Goal: Task Accomplishment & Management: Manage account settings

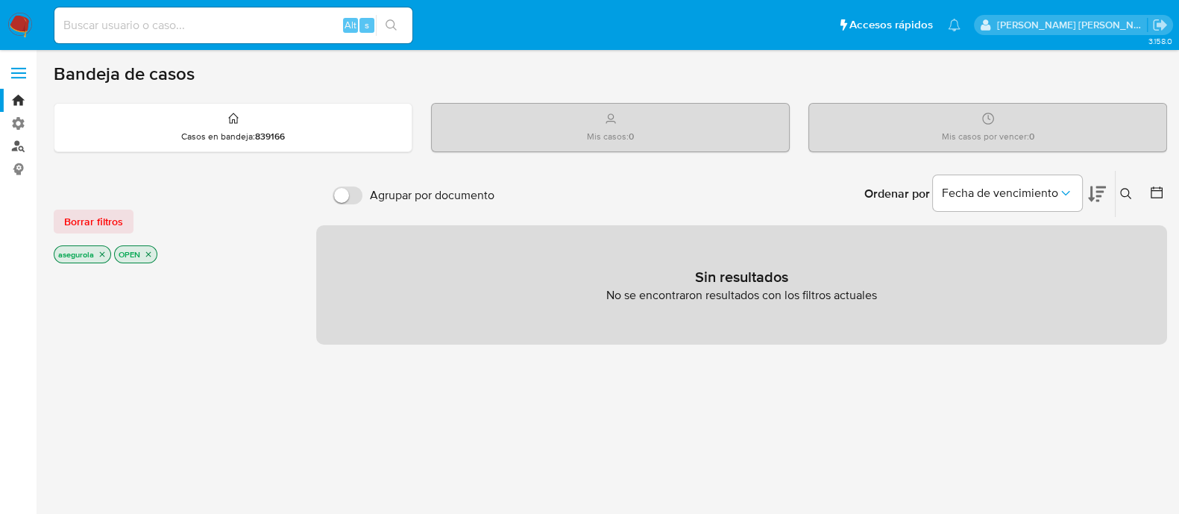
click at [19, 150] on link "Buscador de personas" at bounding box center [88, 146] width 177 height 23
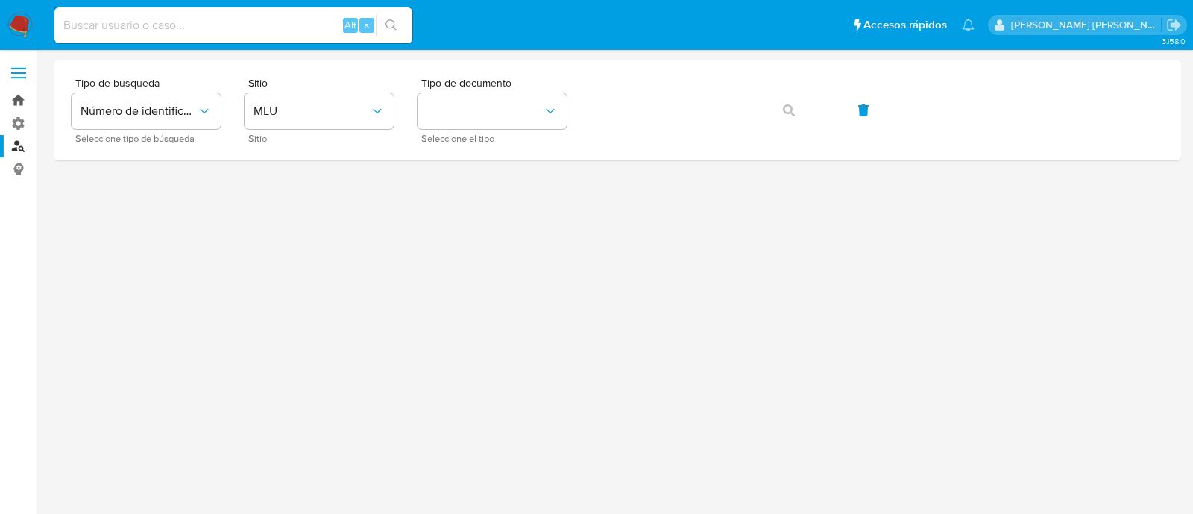
click at [15, 103] on link "Bandeja" at bounding box center [88, 100] width 177 height 23
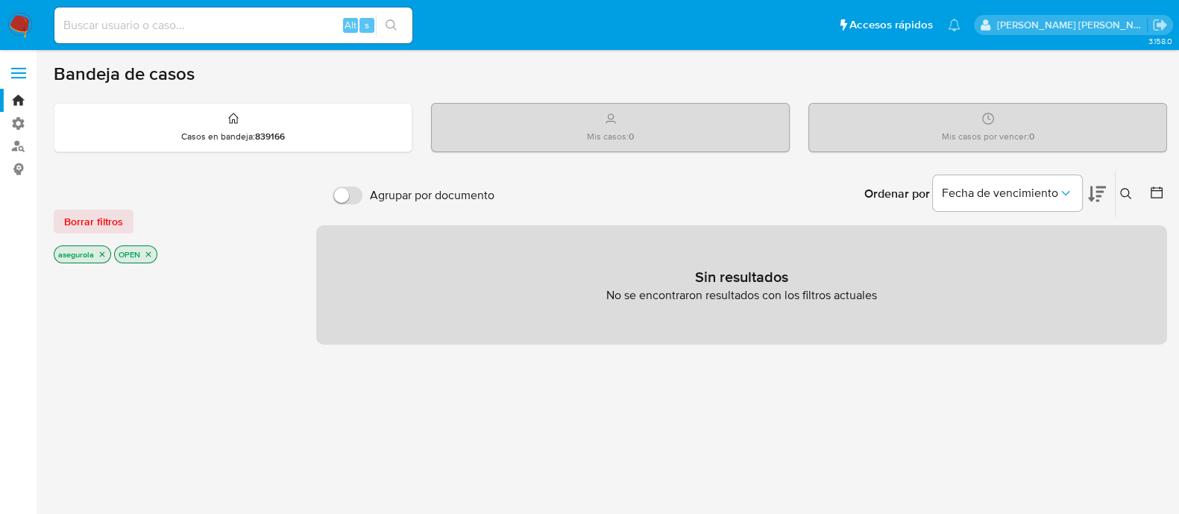
click at [148, 250] on icon "close-filter" at bounding box center [148, 254] width 9 height 9
click at [106, 255] on icon "close-filter" at bounding box center [102, 255] width 9 height 9
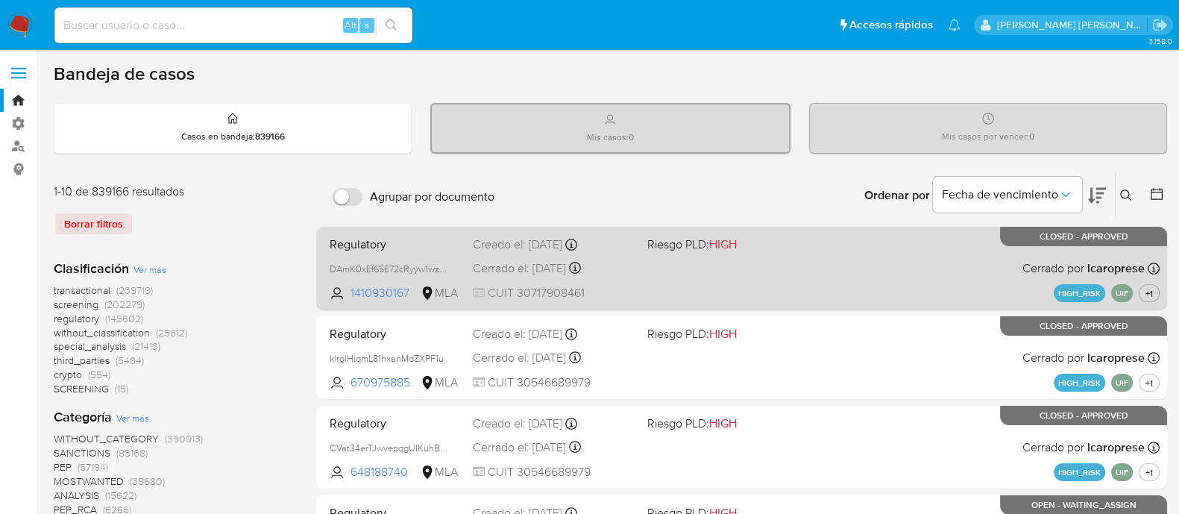
click at [511, 277] on div "Regulatory DAmK0xEf65E72cRyyw1wzIP3 1410930167 MLA Riesgo PLD: HIGH Creado el: …" at bounding box center [742, 267] width 836 height 75
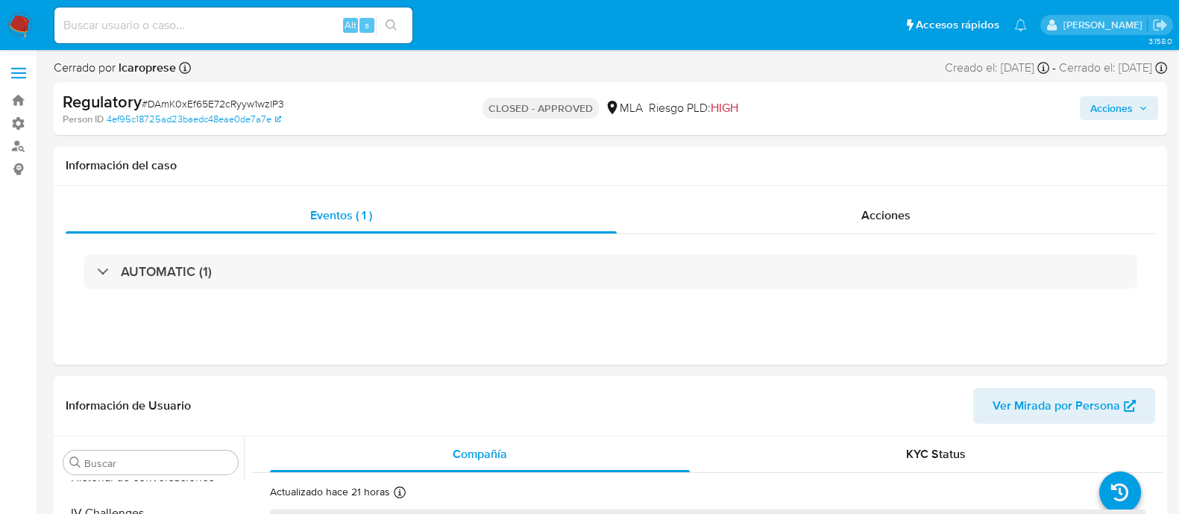
scroll to position [559, 0]
select select "10"
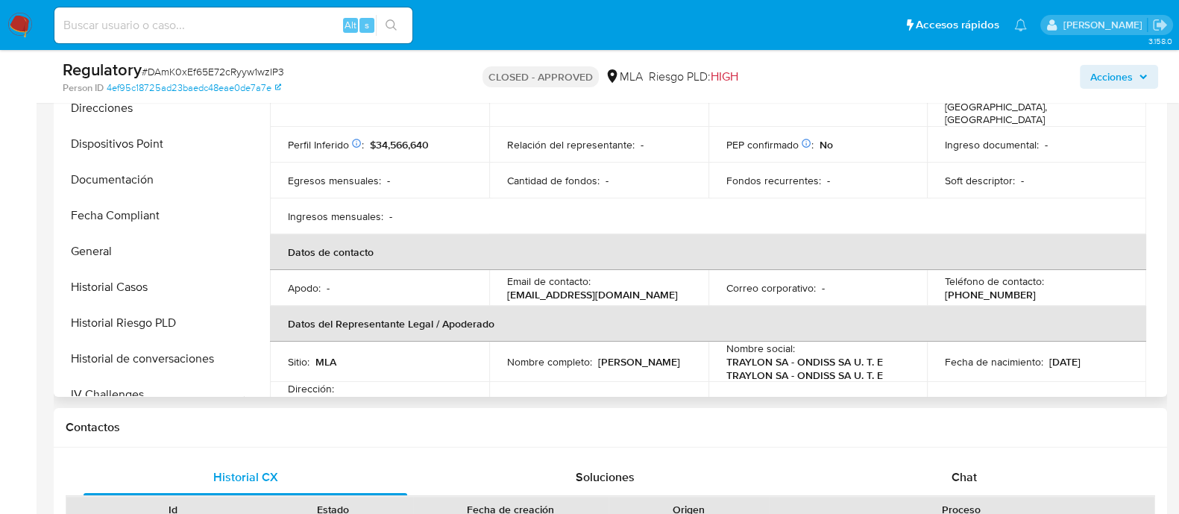
scroll to position [250, 0]
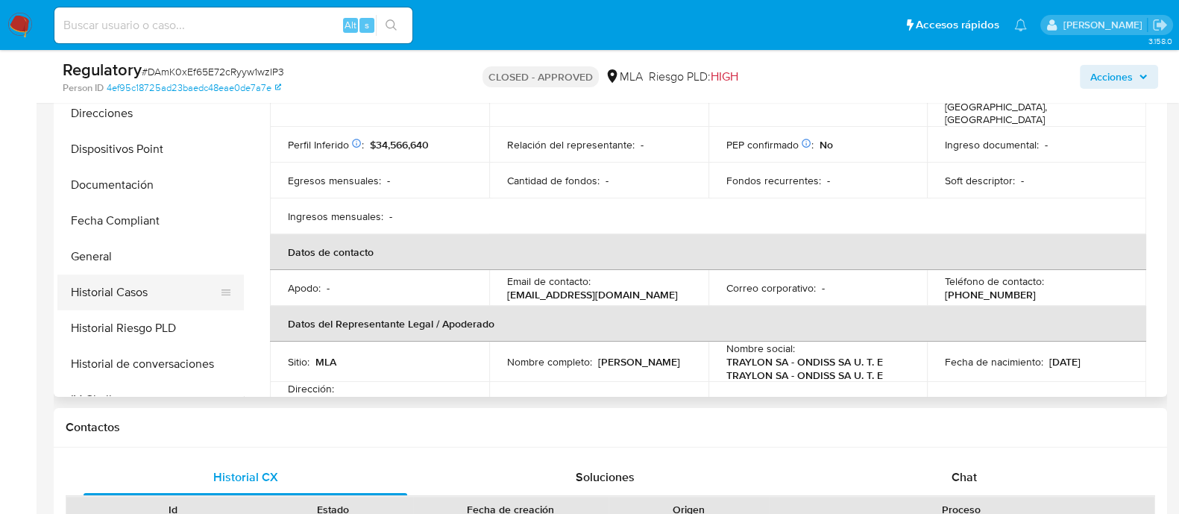
click at [122, 293] on button "Historial Casos" at bounding box center [144, 292] width 175 height 36
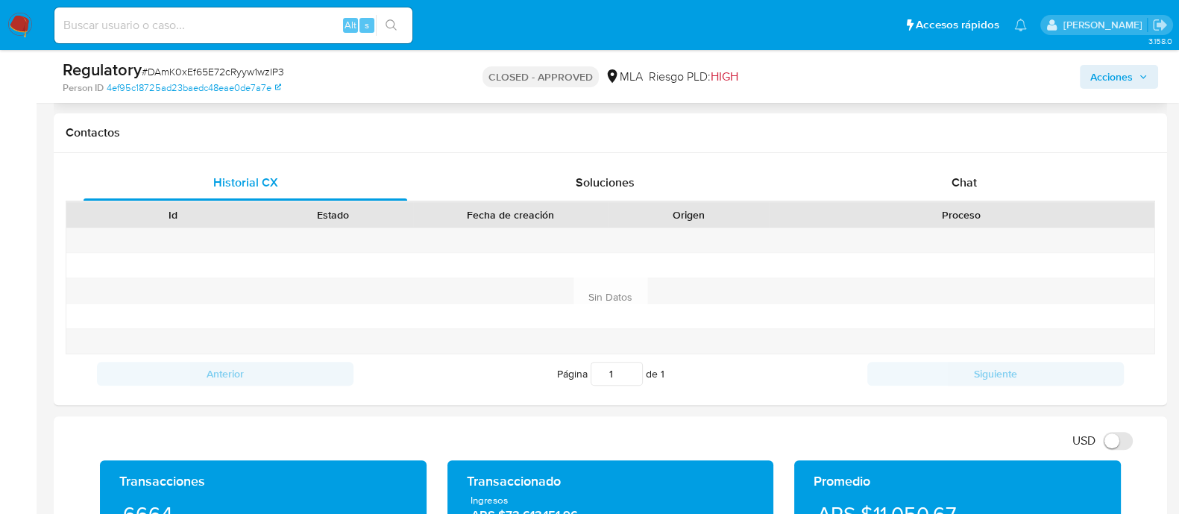
scroll to position [662, 0]
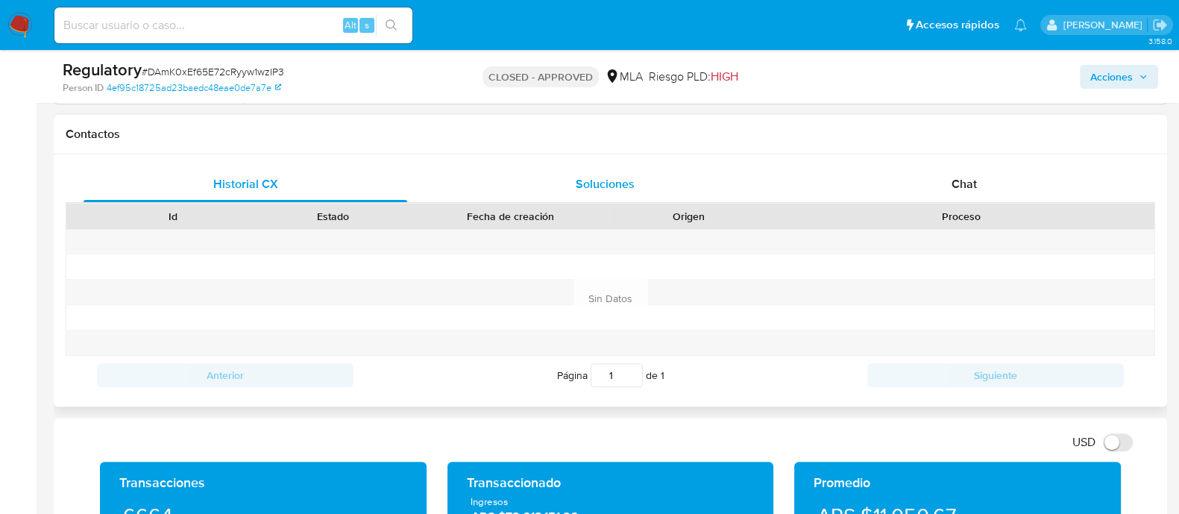
click at [650, 188] on div "Soluciones" at bounding box center [605, 184] width 324 height 36
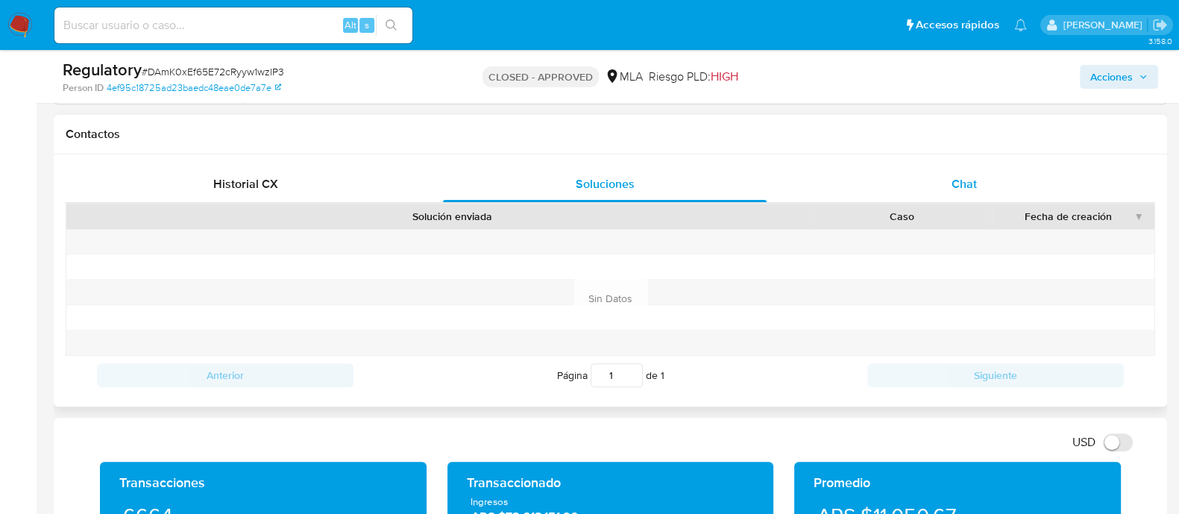
click at [964, 183] on span "Chat" at bounding box center [964, 183] width 25 height 17
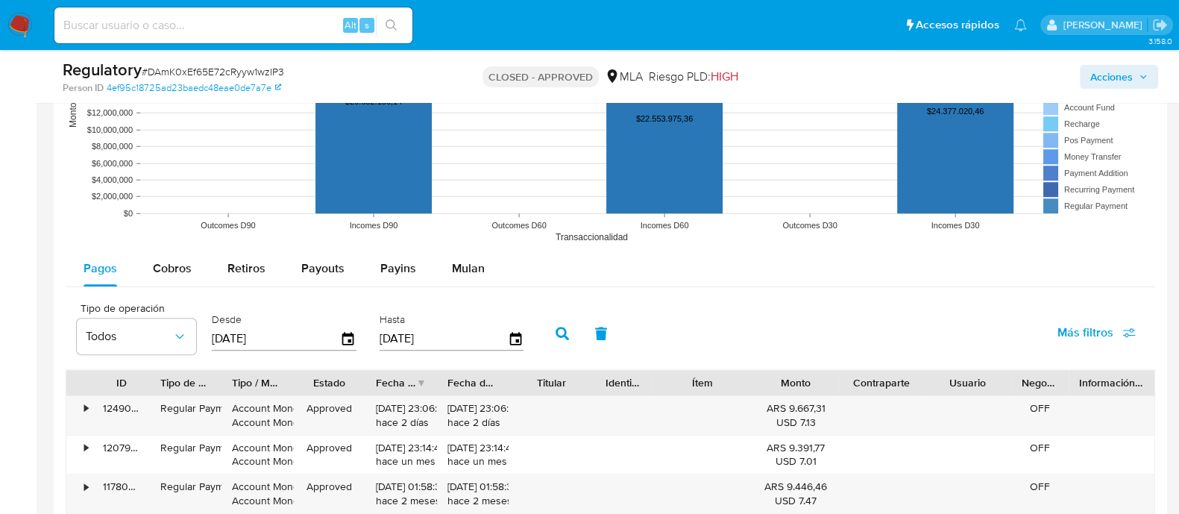
scroll to position [1496, 0]
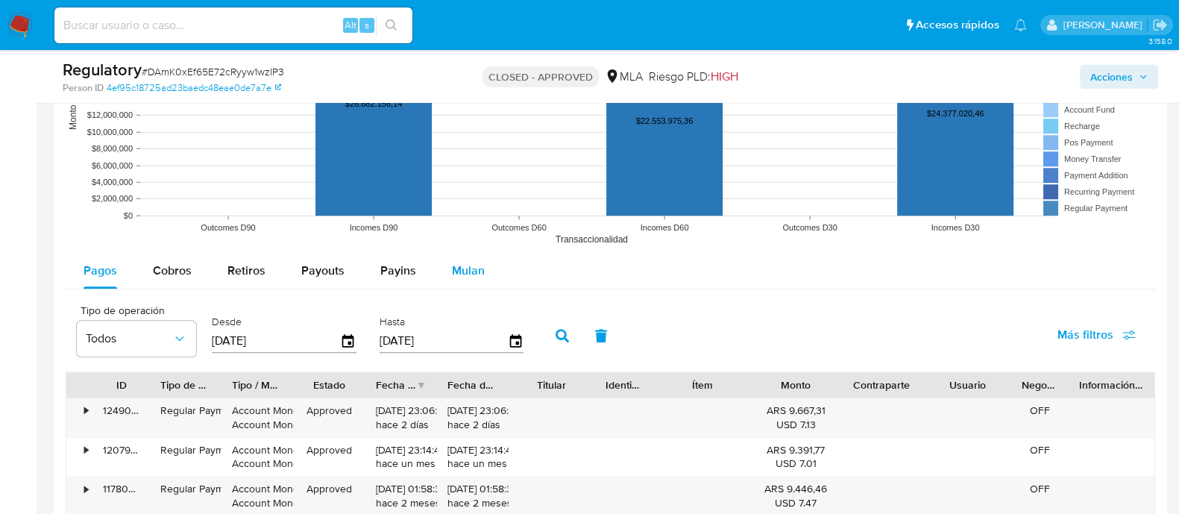
click at [460, 280] on div "Mulan" at bounding box center [468, 271] width 33 height 36
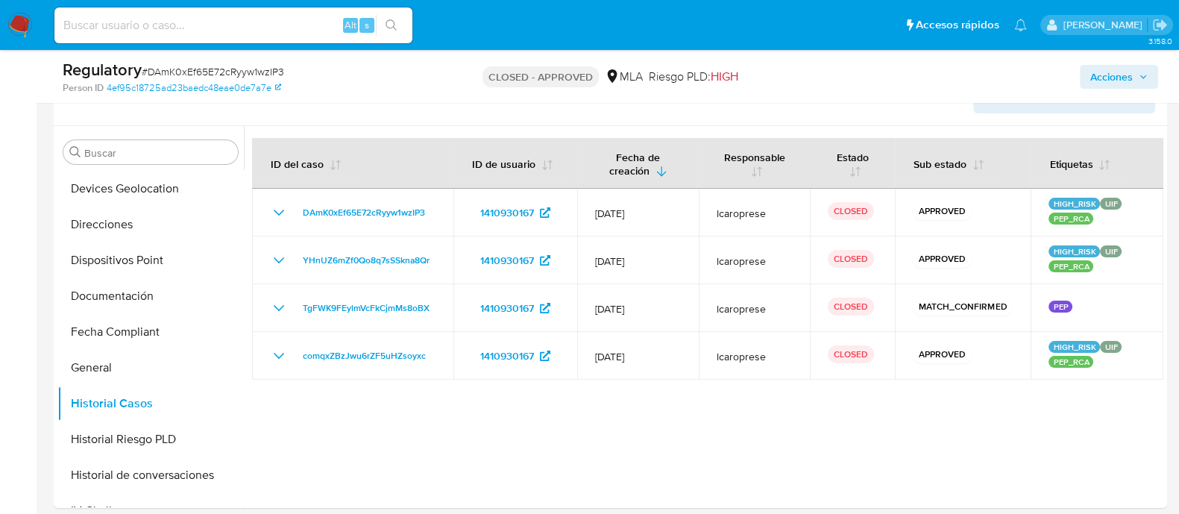
scroll to position [0, 0]
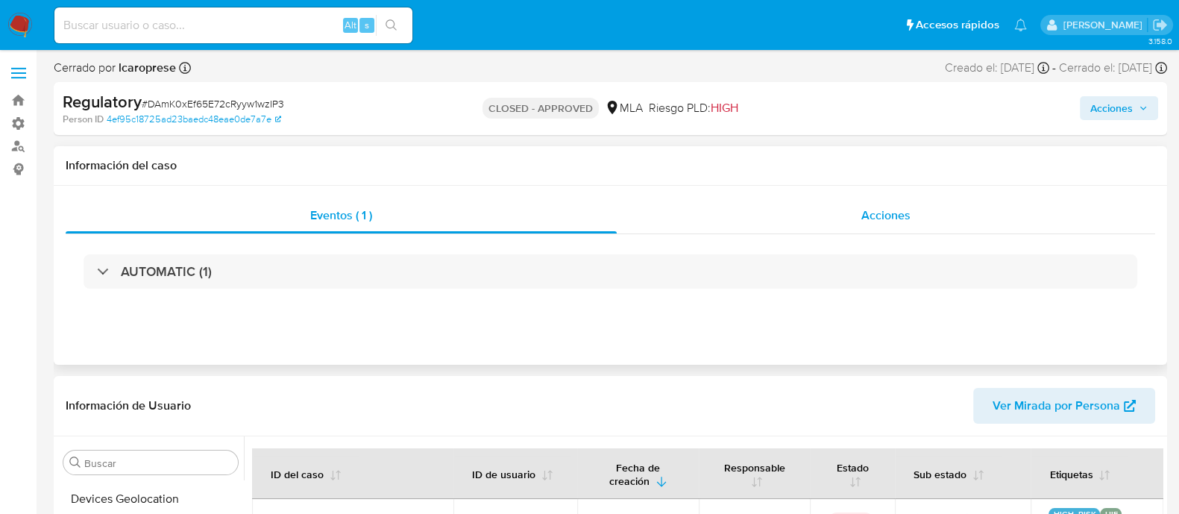
click at [901, 209] on span "Acciones" at bounding box center [885, 215] width 49 height 17
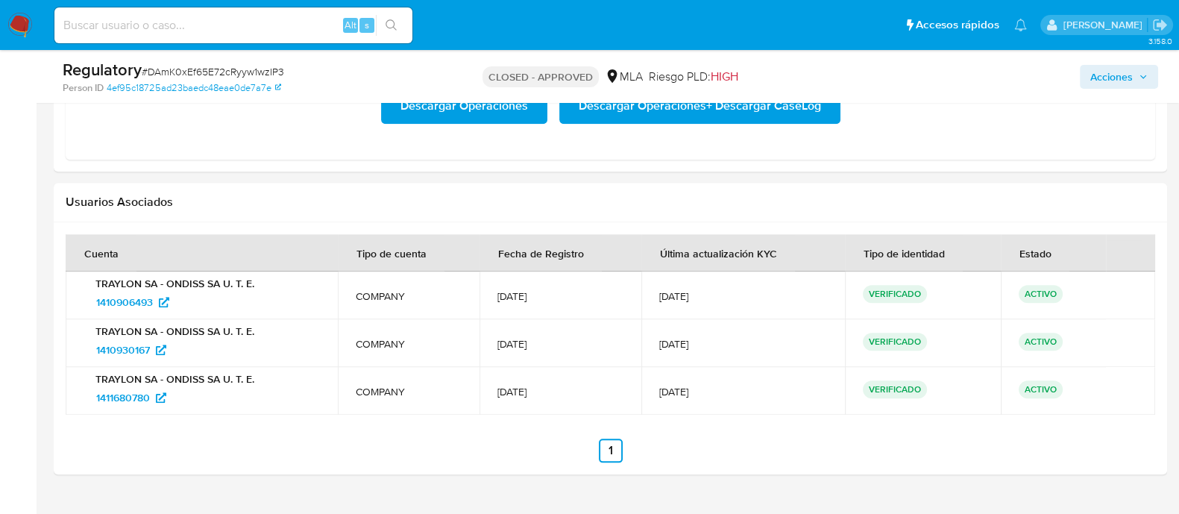
scroll to position [2122, 0]
